Goal: Navigation & Orientation: Find specific page/section

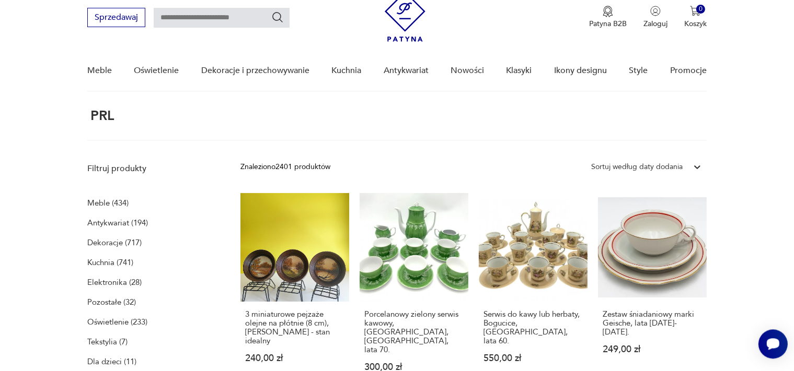
click at [102, 246] on p "Dekoracje (717)" at bounding box center [114, 243] width 54 height 15
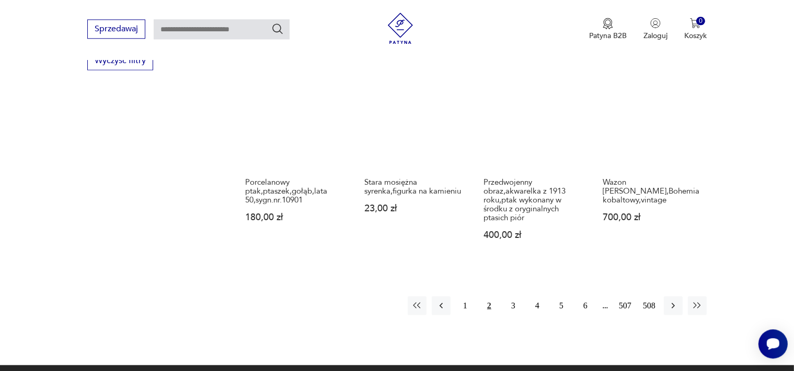
scroll to position [1041, 0]
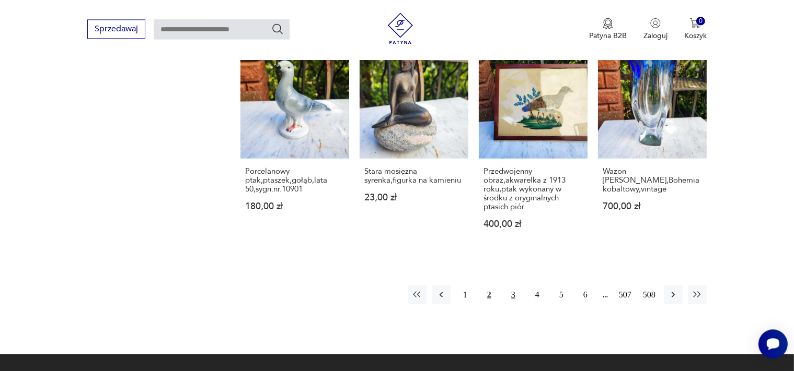
click at [513, 285] on button "3" at bounding box center [513, 294] width 19 height 19
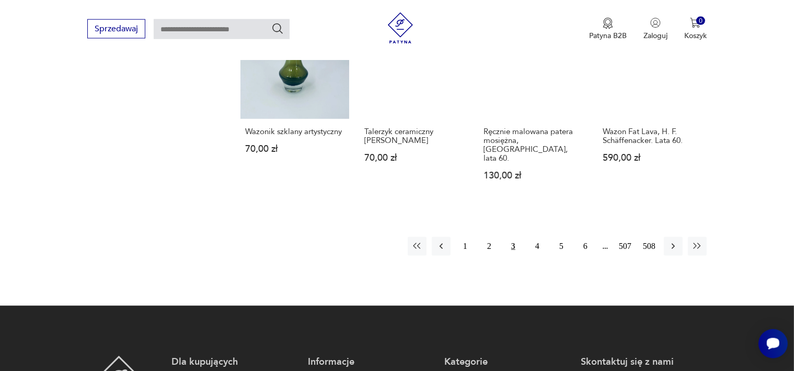
scroll to position [1086, 0]
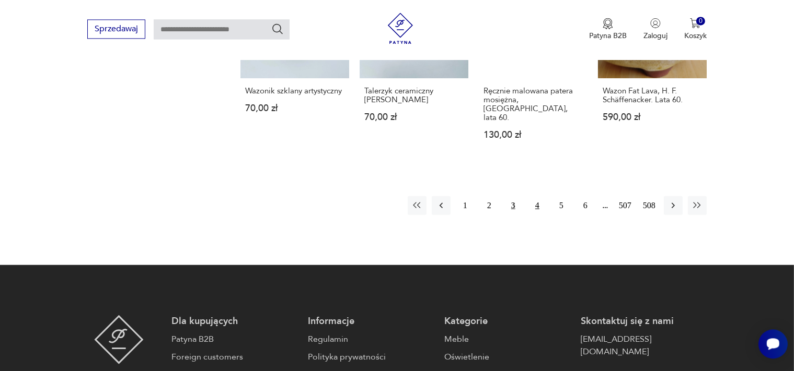
click at [537, 196] on button "4" at bounding box center [537, 205] width 19 height 19
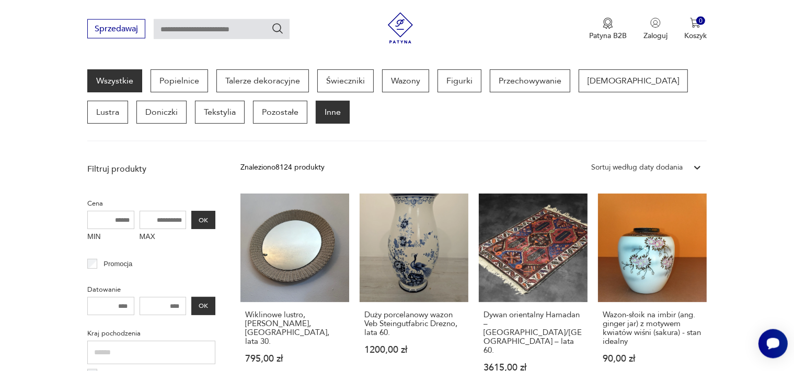
scroll to position [277, 0]
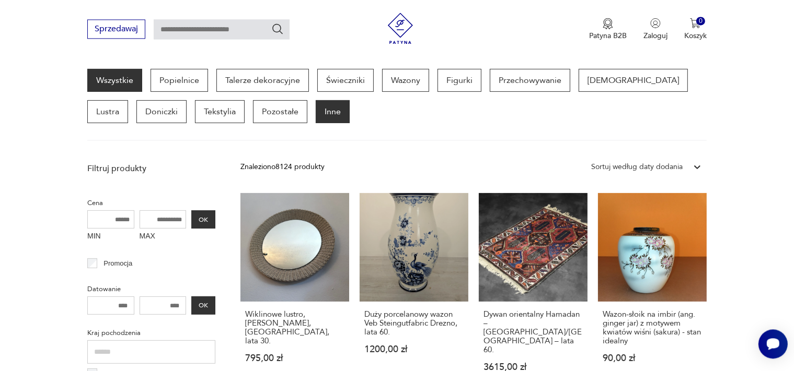
click at [316, 111] on p "Inne" at bounding box center [333, 111] width 34 height 23
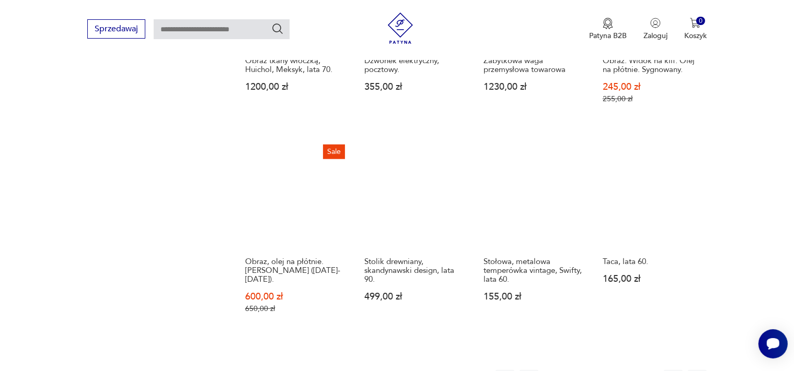
scroll to position [1049, 0]
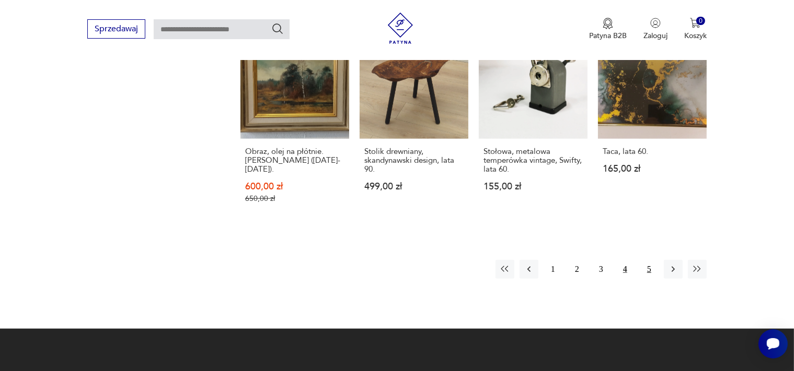
click at [653, 260] on button "5" at bounding box center [649, 269] width 19 height 19
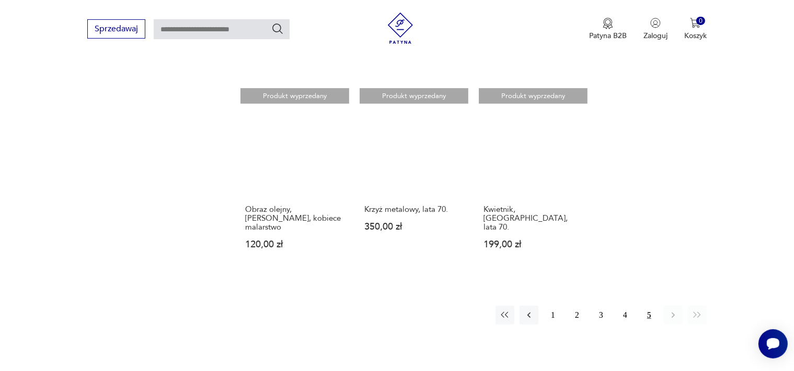
scroll to position [792, 0]
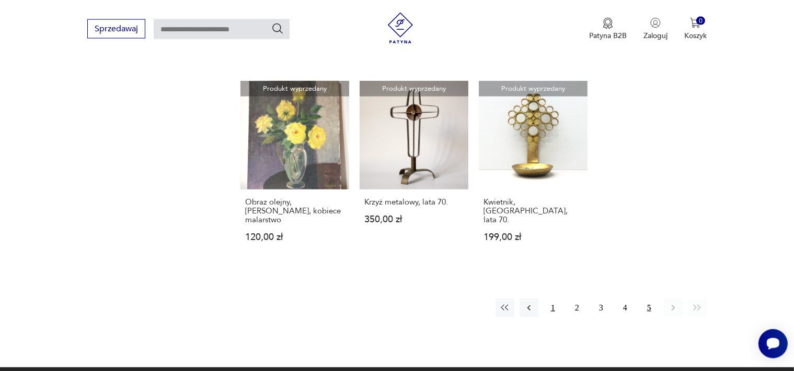
click at [554, 300] on button "1" at bounding box center [552, 308] width 19 height 19
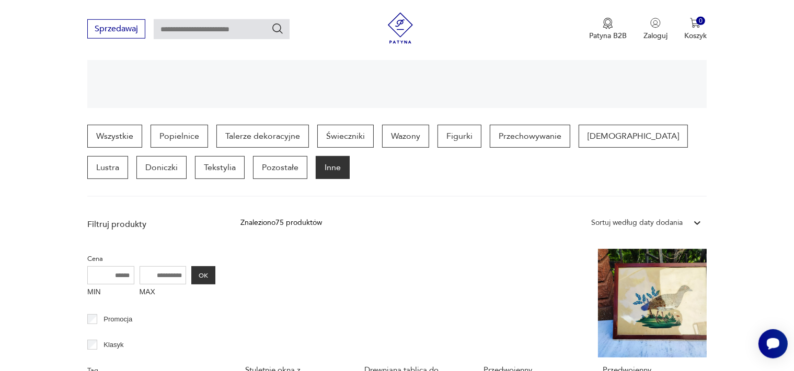
scroll to position [129, 0]
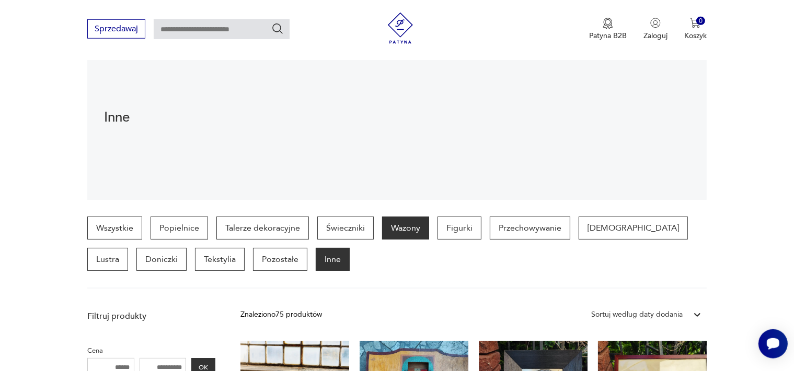
click at [405, 229] on p "Wazony" at bounding box center [405, 228] width 47 height 23
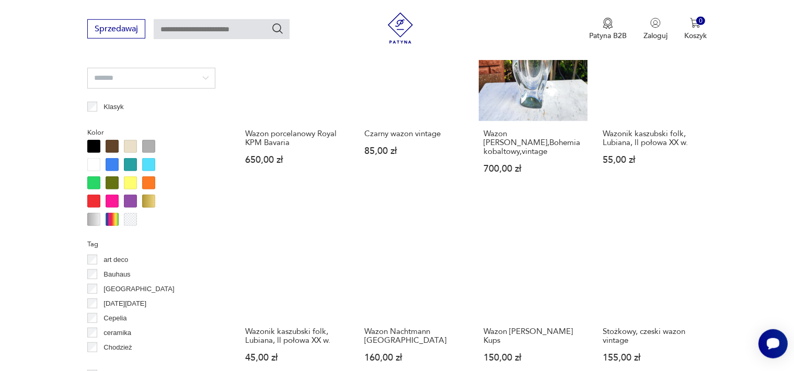
scroll to position [1030, 0]
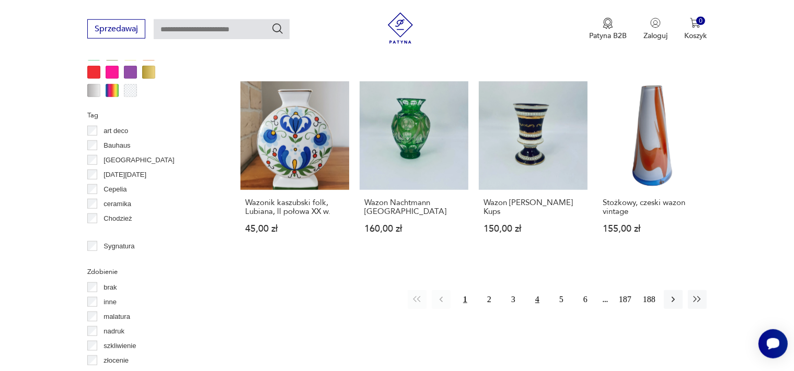
click at [536, 290] on button "4" at bounding box center [537, 299] width 19 height 19
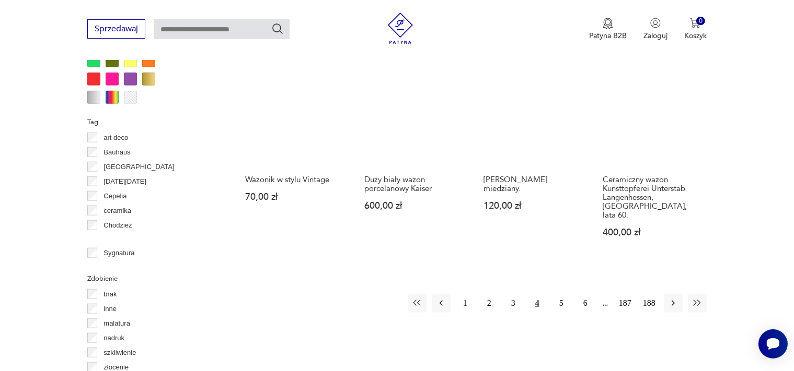
scroll to position [1031, 0]
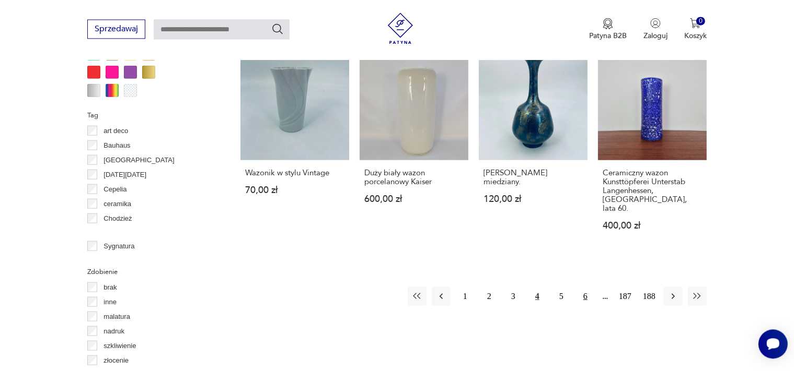
click at [584, 287] on button "6" at bounding box center [585, 296] width 19 height 19
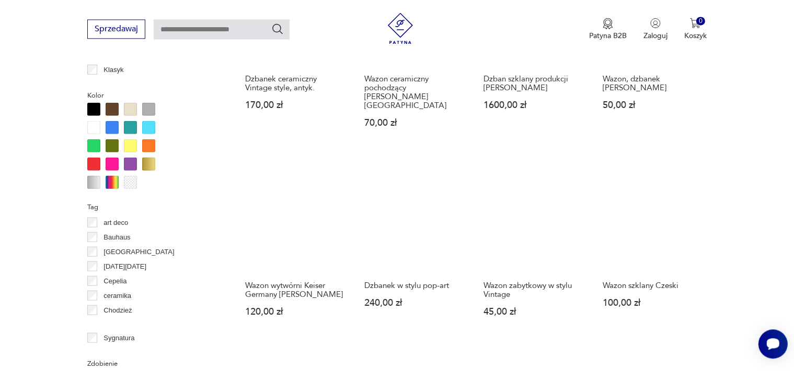
scroll to position [1049, 0]
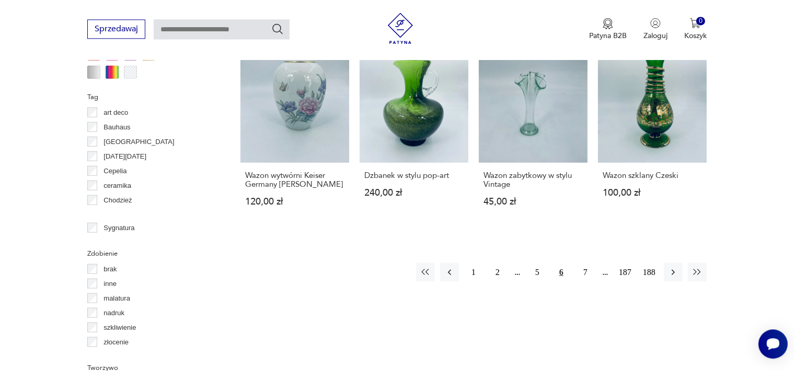
click at [113, 71] on div at bounding box center [112, 71] width 13 height 13
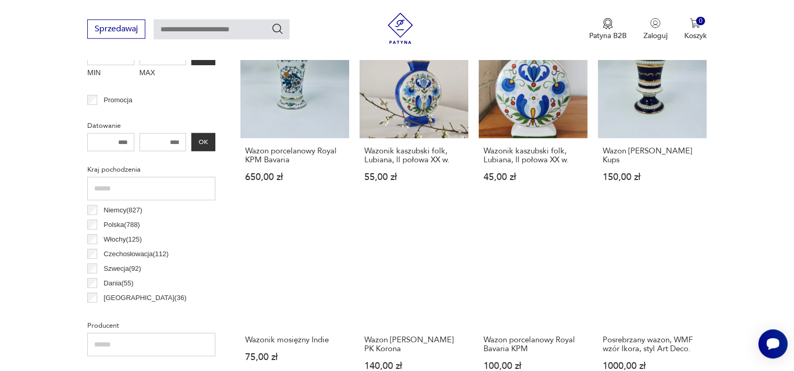
scroll to position [461, 0]
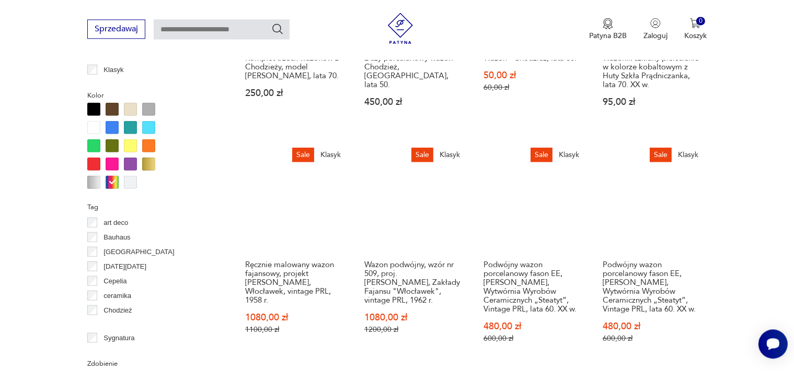
scroll to position [1031, 0]
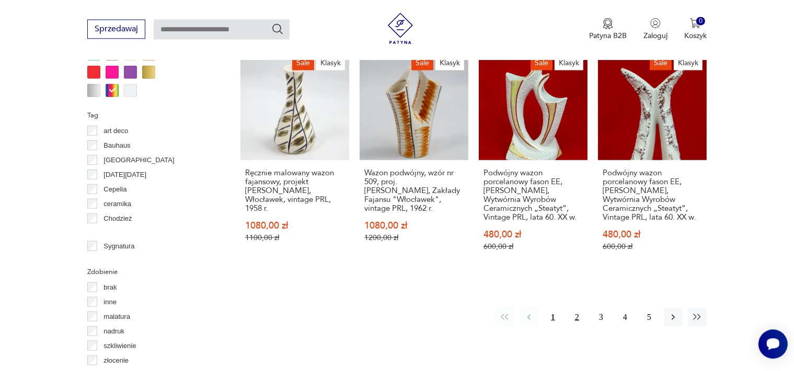
click at [575, 308] on button "2" at bounding box center [576, 317] width 19 height 19
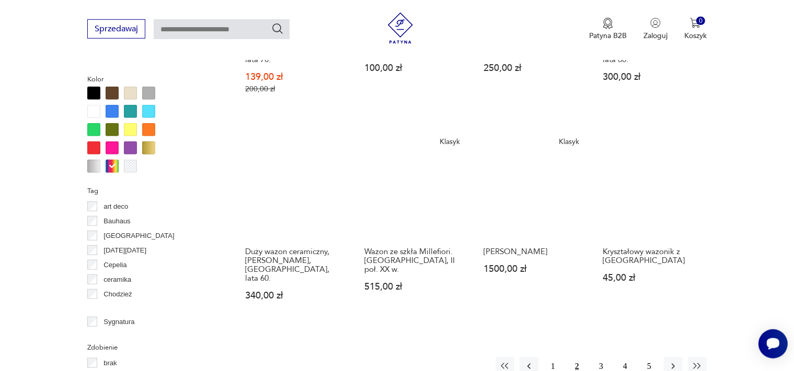
scroll to position [976, 0]
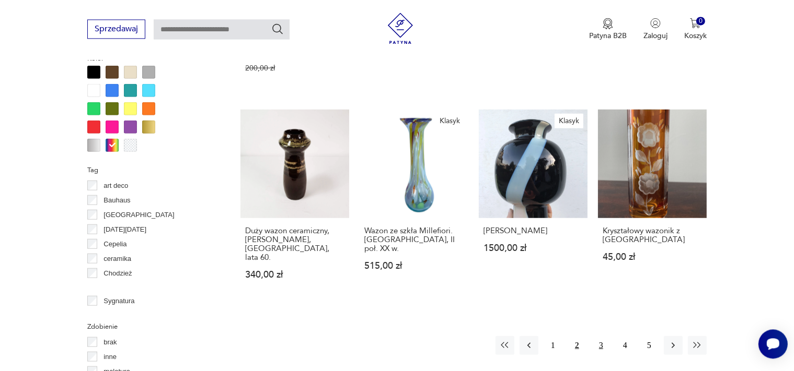
click at [601, 336] on button "3" at bounding box center [600, 345] width 19 height 19
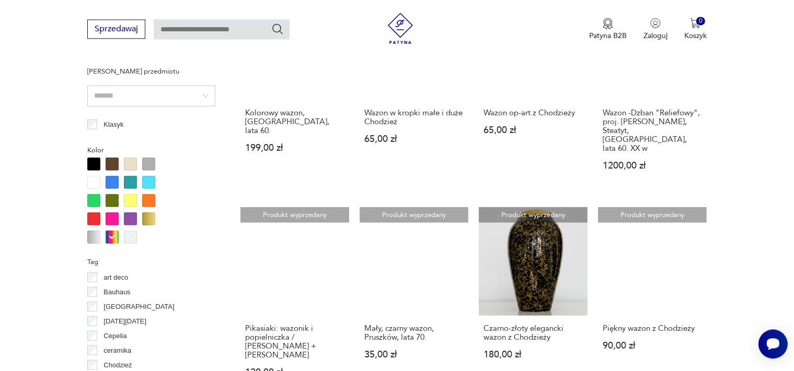
scroll to position [994, 0]
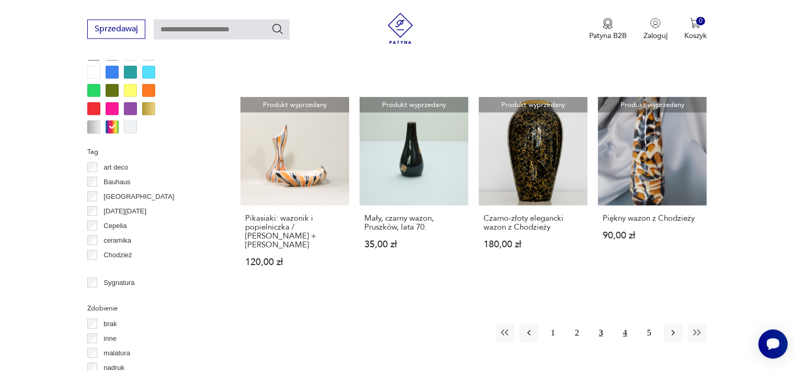
click at [625, 323] on button "4" at bounding box center [624, 332] width 19 height 19
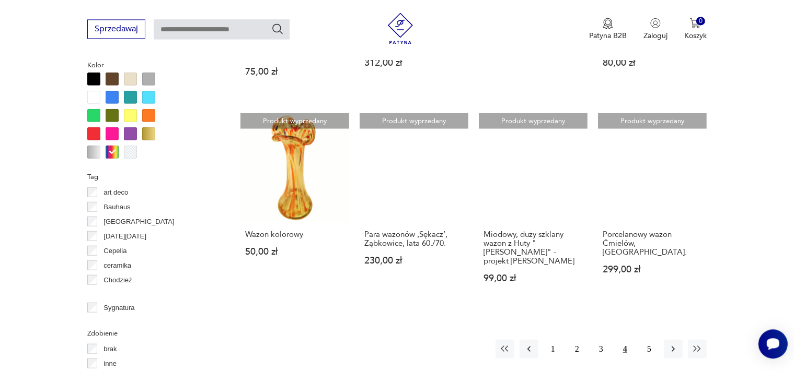
scroll to position [976, 0]
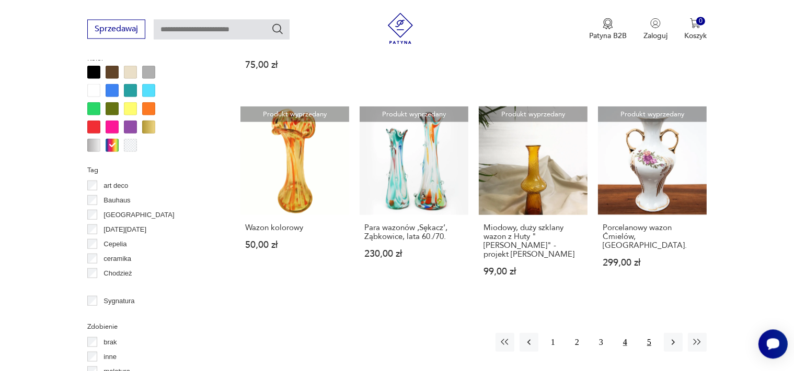
click at [649, 333] on button "5" at bounding box center [649, 342] width 19 height 19
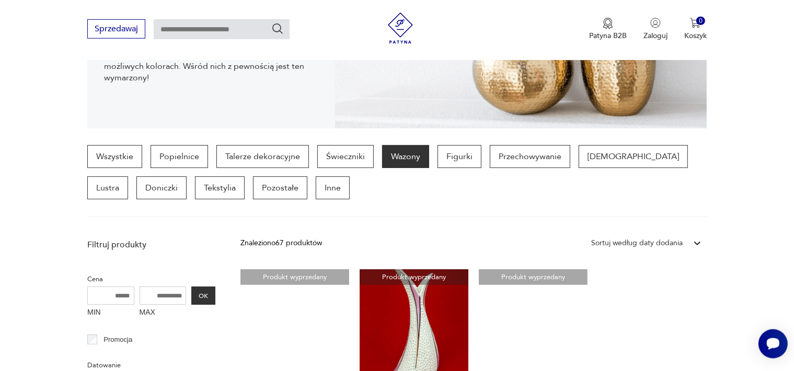
scroll to position [184, 0]
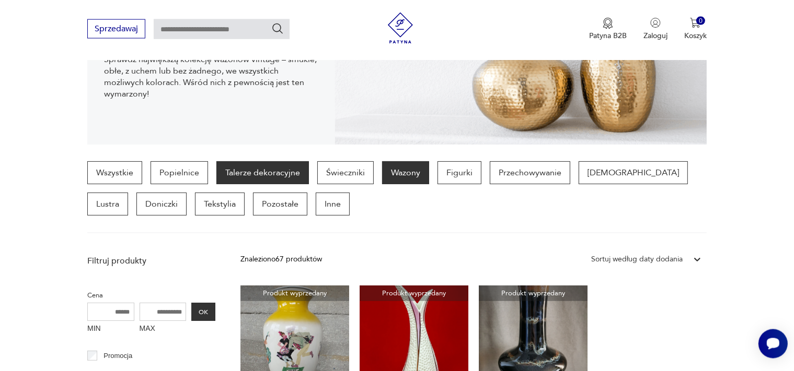
click at [247, 172] on p "Talerze dekoracyjne" at bounding box center [262, 172] width 92 height 23
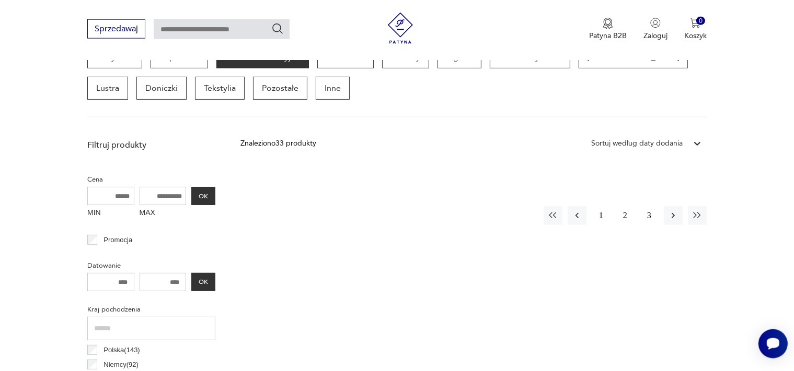
scroll to position [276, 0]
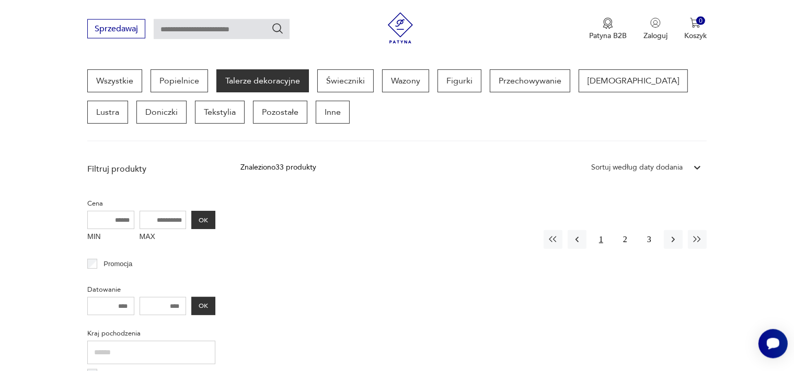
click at [601, 239] on button "1" at bounding box center [600, 239] width 19 height 19
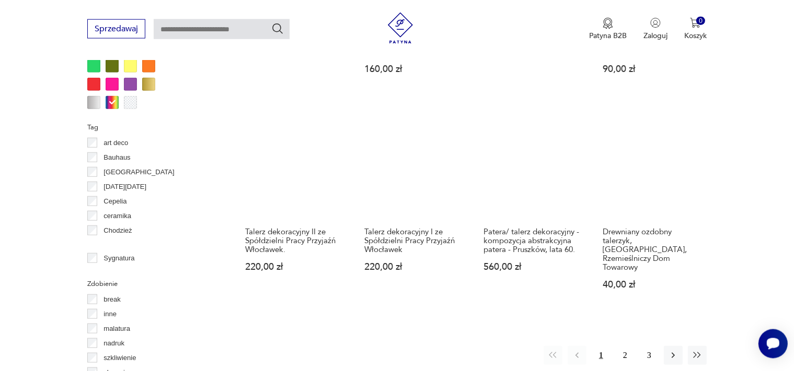
scroll to position [993, 0]
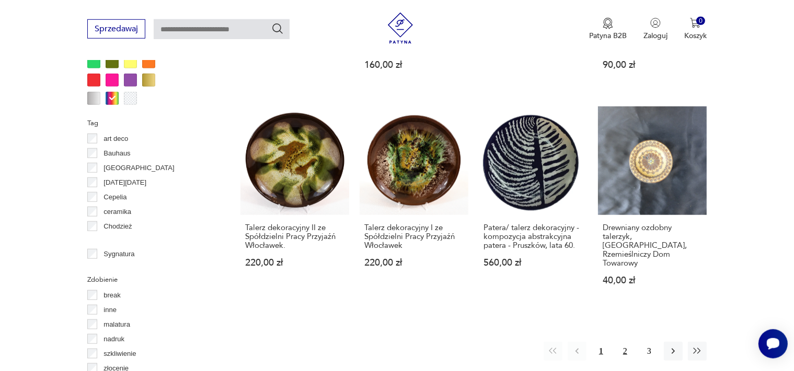
click at [629, 342] on button "2" at bounding box center [624, 351] width 19 height 19
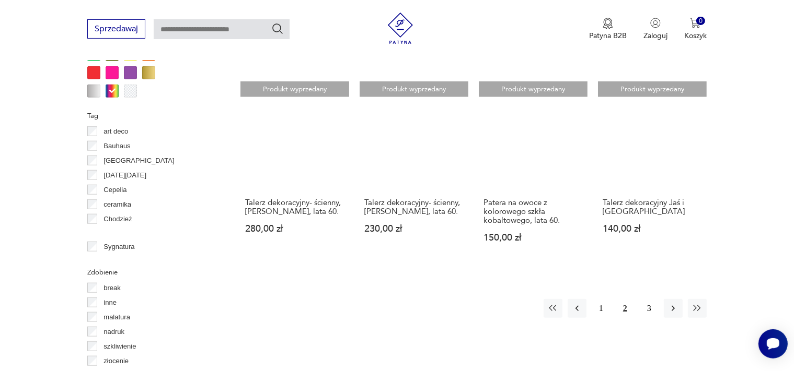
scroll to position [1013, 0]
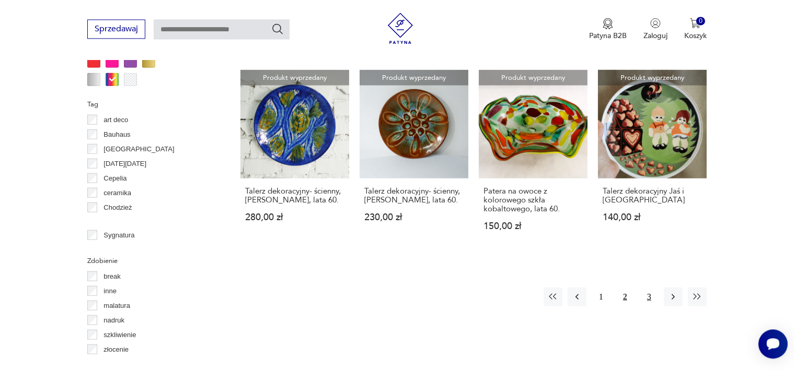
click at [651, 287] on button "3" at bounding box center [649, 296] width 19 height 19
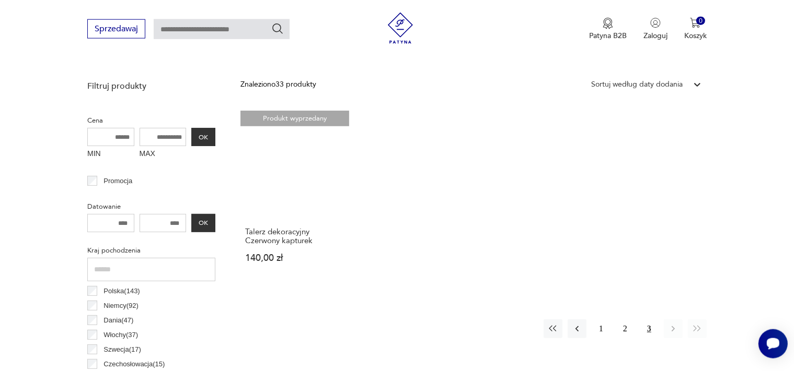
scroll to position [369, 0]
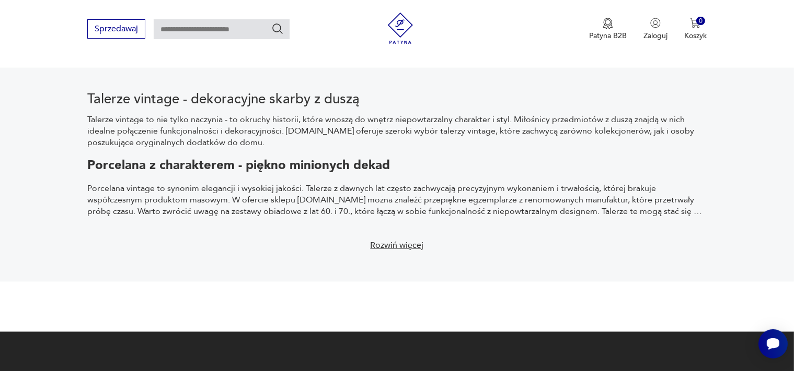
scroll to position [993, 0]
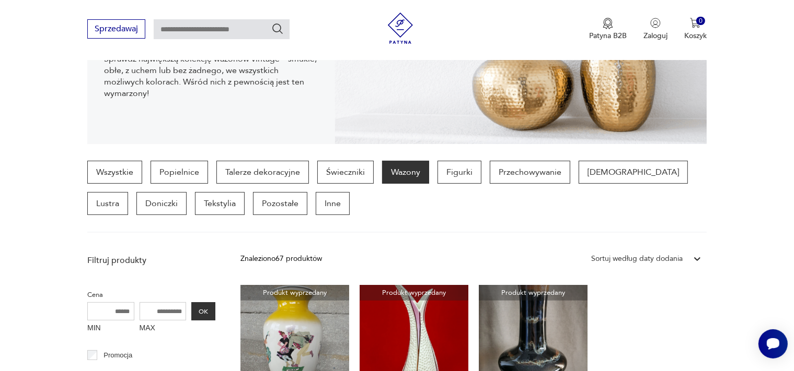
scroll to position [975, 0]
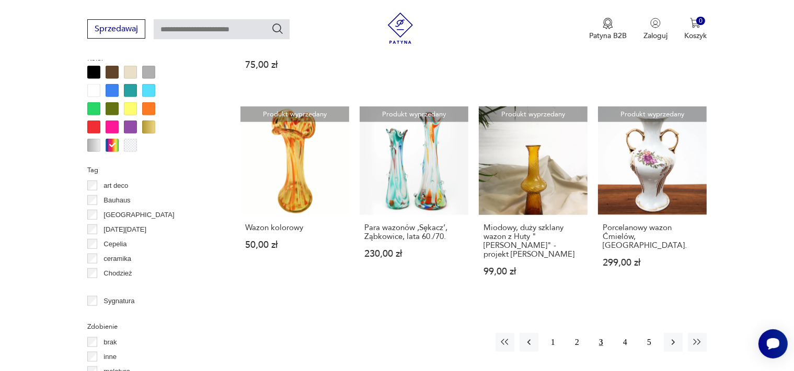
scroll to position [994, 0]
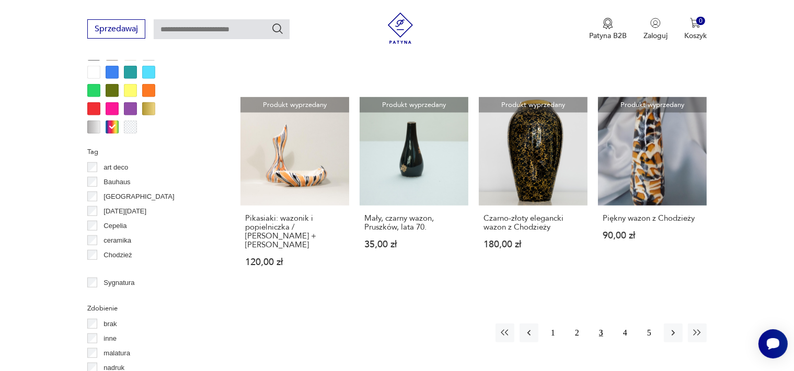
scroll to position [975, 0]
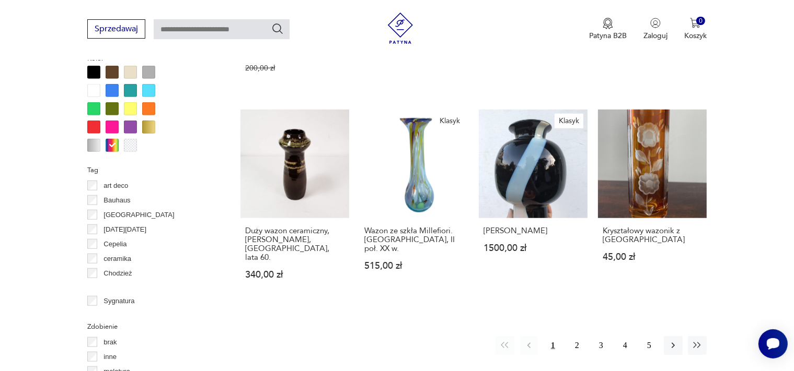
scroll to position [1031, 0]
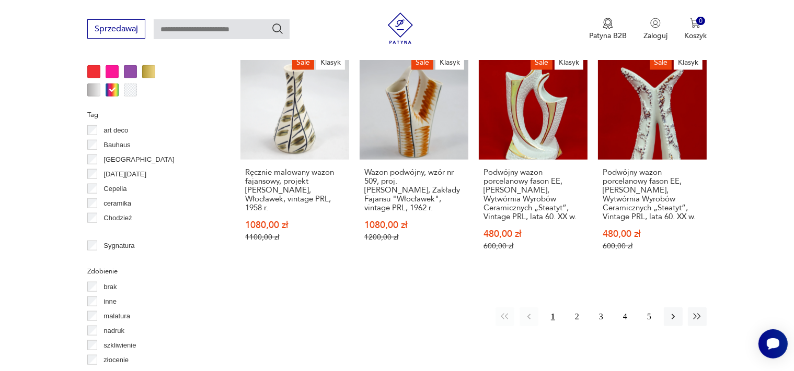
scroll to position [461, 0]
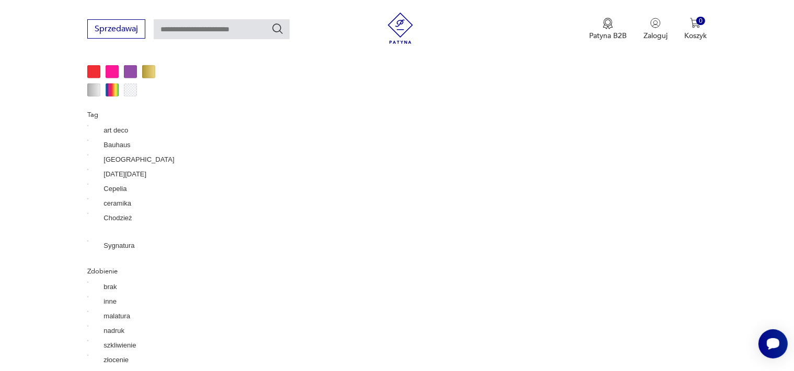
scroll to position [1542, 0]
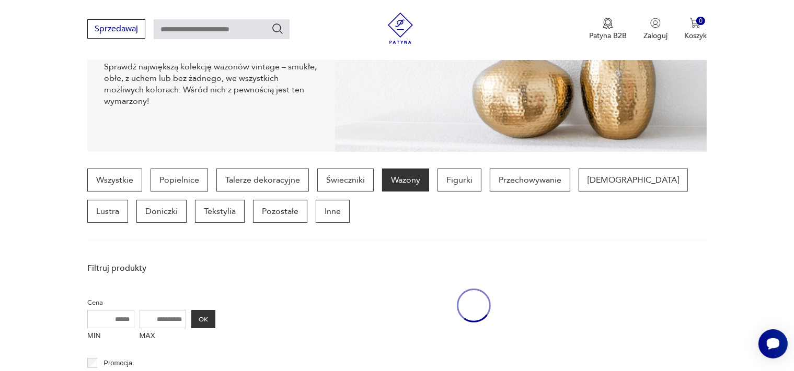
scroll to position [1806, 0]
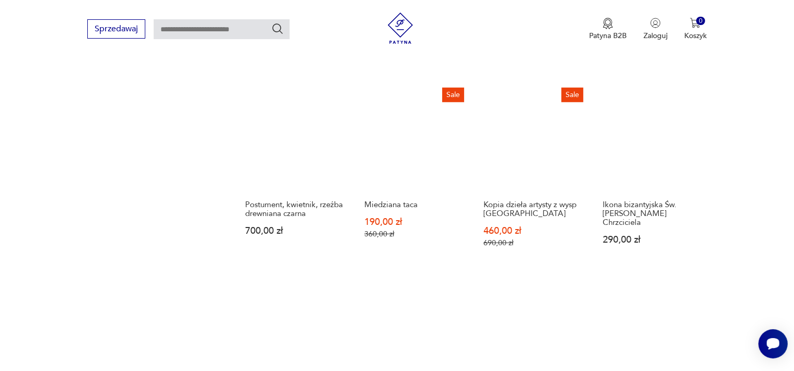
scroll to position [717, 0]
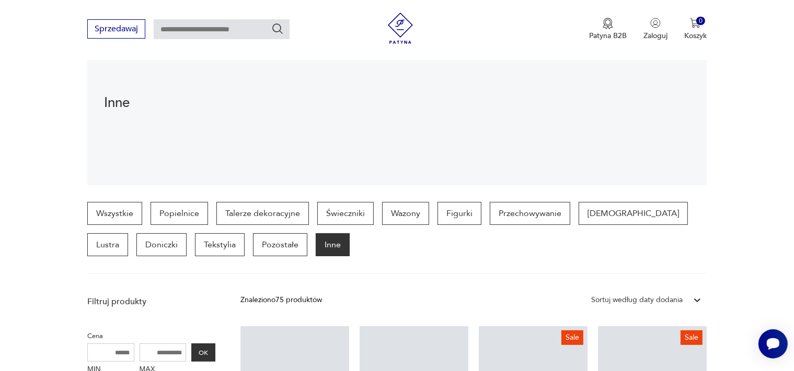
scroll to position [1259, 0]
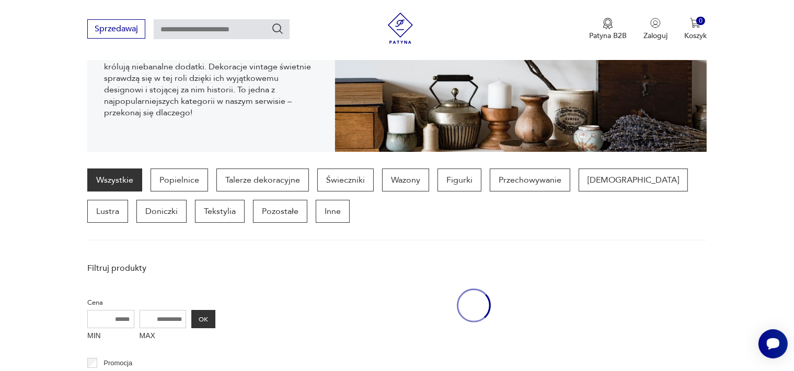
scroll to position [1283, 0]
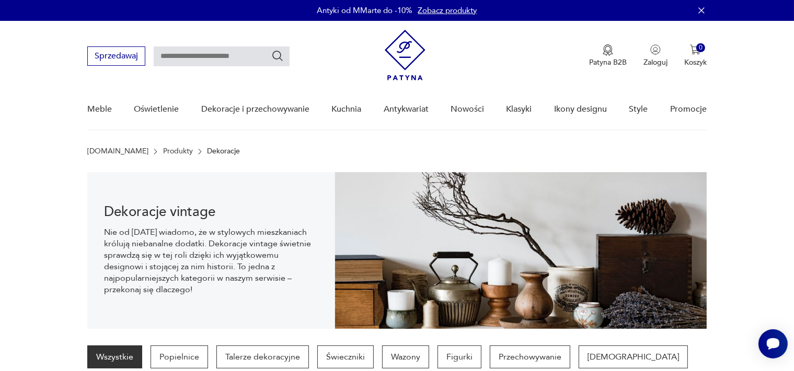
scroll to position [39, 0]
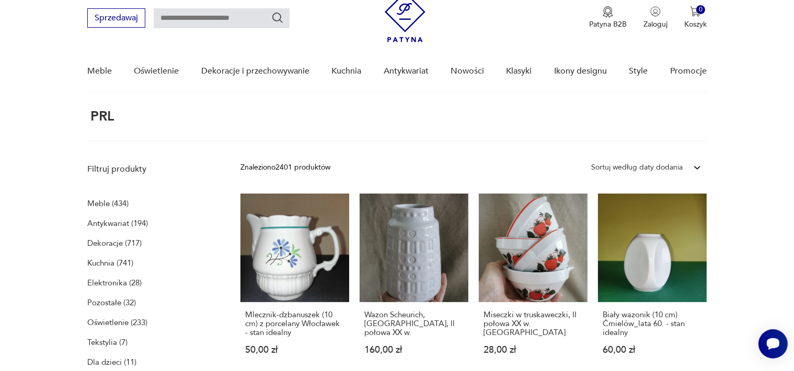
scroll to position [39, 0]
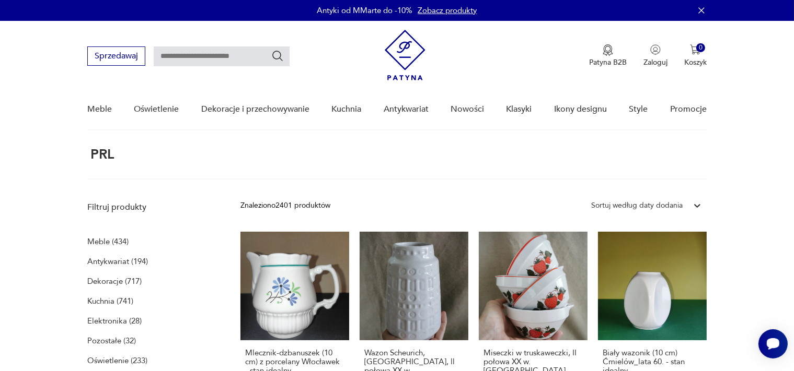
scroll to position [39, 0]
